Goal: Information Seeking & Learning: Learn about a topic

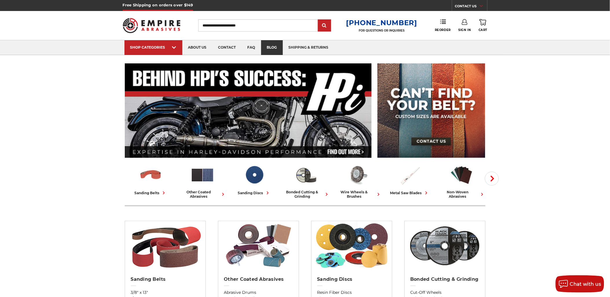
click at [268, 43] on link "blog" at bounding box center [272, 47] width 22 height 15
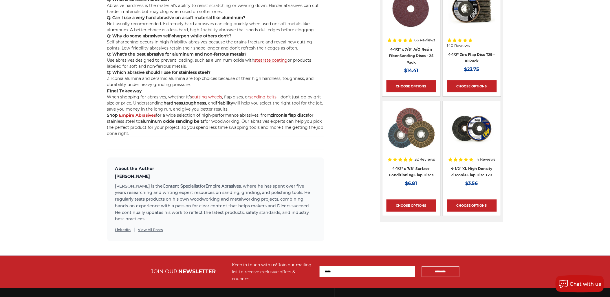
scroll to position [675, 0]
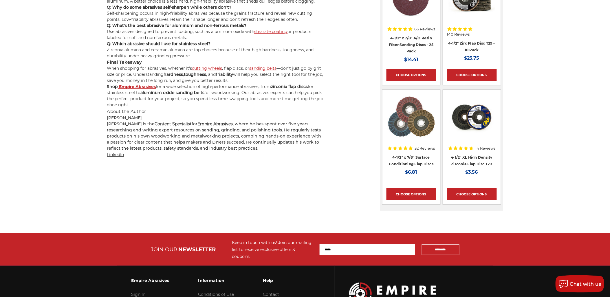
scroll to position [579, 0]
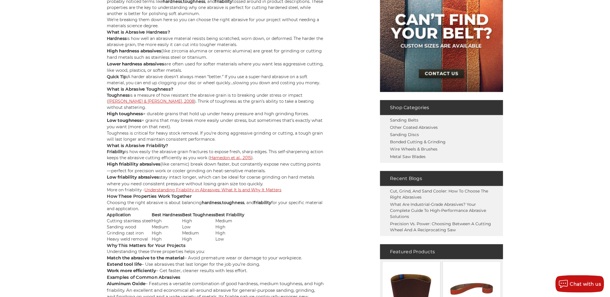
scroll to position [128, 0]
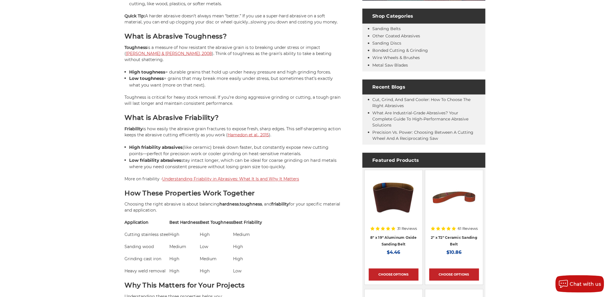
scroll to position [289, 0]
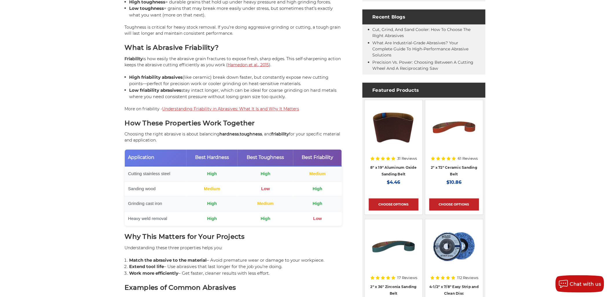
click at [210, 183] on td "Medium" at bounding box center [211, 188] width 51 height 15
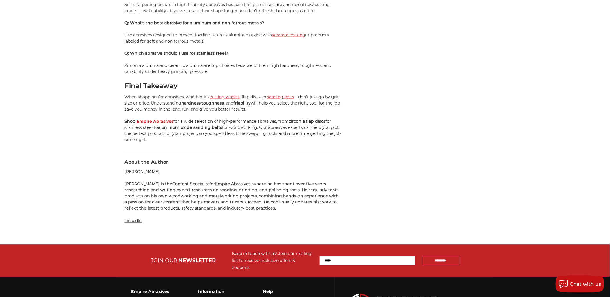
scroll to position [1061, 0]
